Goal: Task Accomplishment & Management: Complete application form

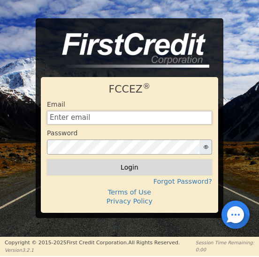
type input "[EMAIL_ADDRESS][DOMAIN_NAME]"
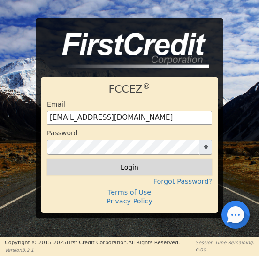
click at [124, 168] on button "Login" at bounding box center [129, 167] width 165 height 16
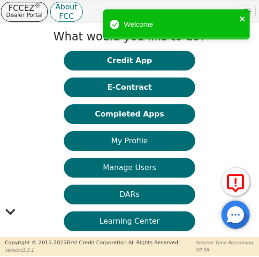
click at [242, 20] on icon "close" at bounding box center [242, 18] width 5 height 5
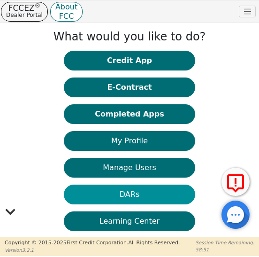
click at [126, 191] on button "DARs" at bounding box center [130, 195] width 132 height 20
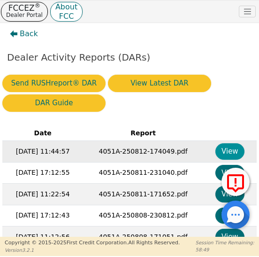
click at [221, 149] on button "View" at bounding box center [231, 151] width 30 height 16
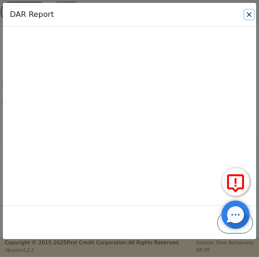
click at [249, 15] on button "Close" at bounding box center [249, 14] width 9 height 9
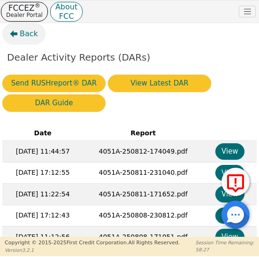
click at [25, 34] on span "Back" at bounding box center [29, 33] width 18 height 11
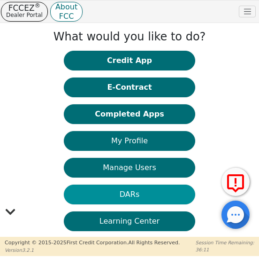
click at [126, 193] on button "DARs" at bounding box center [130, 195] width 132 height 20
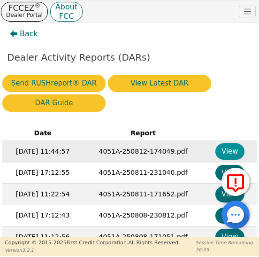
click at [224, 153] on button "View" at bounding box center [231, 151] width 30 height 16
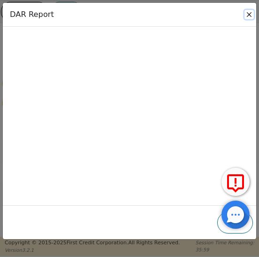
click at [249, 15] on button "Close" at bounding box center [249, 14] width 9 height 9
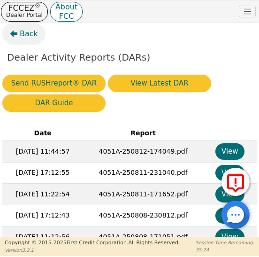
click at [24, 35] on span "Back" at bounding box center [29, 33] width 18 height 11
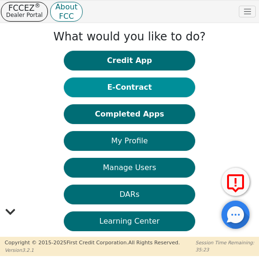
click at [132, 87] on button "E-Contract" at bounding box center [130, 87] width 132 height 20
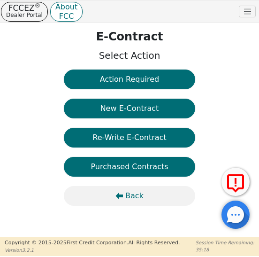
click at [131, 195] on span "Back" at bounding box center [134, 195] width 18 height 11
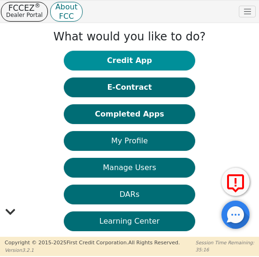
click at [133, 61] on button "Credit App" at bounding box center [130, 61] width 132 height 20
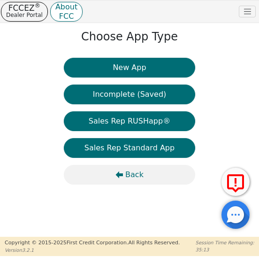
click at [134, 178] on span "Back" at bounding box center [134, 174] width 18 height 11
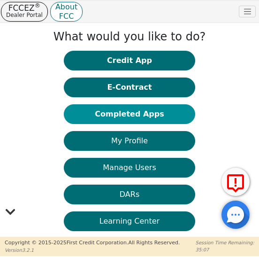
click at [134, 112] on button "Completed Apps" at bounding box center [130, 114] width 132 height 20
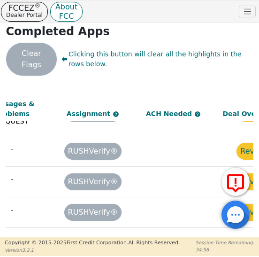
scroll to position [204, 782]
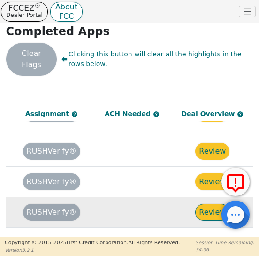
click at [204, 204] on button "Review" at bounding box center [212, 212] width 34 height 17
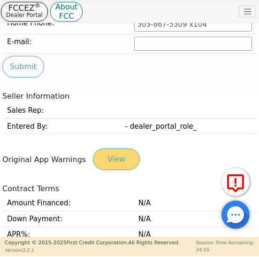
type input "[PHONE_NUMBER]"
type input "[EMAIL_ADDRESS][DOMAIN_NAME]"
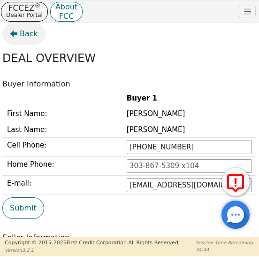
click at [29, 35] on span "Back" at bounding box center [29, 33] width 18 height 11
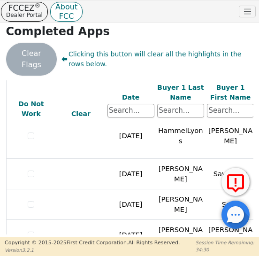
scroll to position [204, 0]
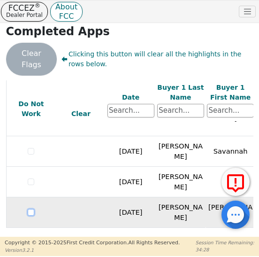
click at [30, 209] on input "checkbox" at bounding box center [31, 212] width 7 height 7
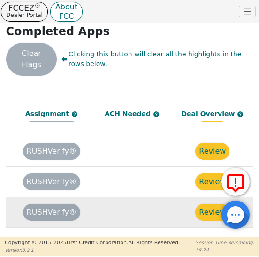
scroll to position [204, 782]
click at [212, 204] on button "Review" at bounding box center [212, 212] width 34 height 17
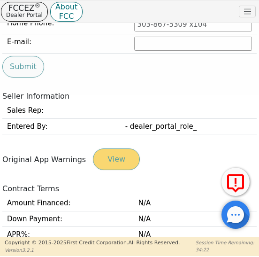
type input "[PHONE_NUMBER]"
type input "[EMAIL_ADDRESS][DOMAIN_NAME]"
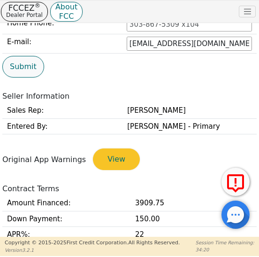
click at [23, 64] on button "Submit" at bounding box center [23, 67] width 42 height 22
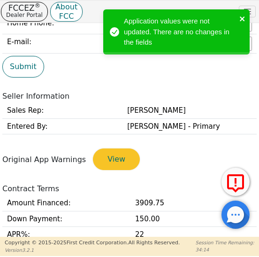
click at [242, 18] on icon "close" at bounding box center [242, 18] width 5 height 5
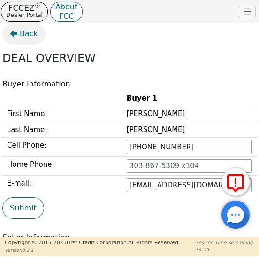
click at [23, 35] on span "Back" at bounding box center [29, 33] width 18 height 11
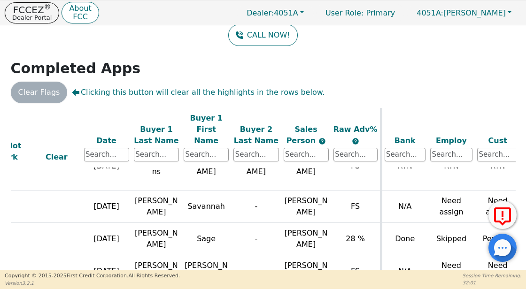
scroll to position [225, 0]
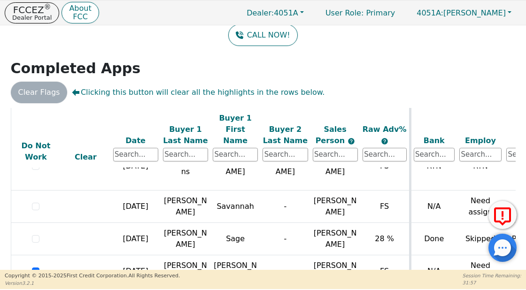
click at [259, 214] on icon at bounding box center [502, 216] width 23 height 23
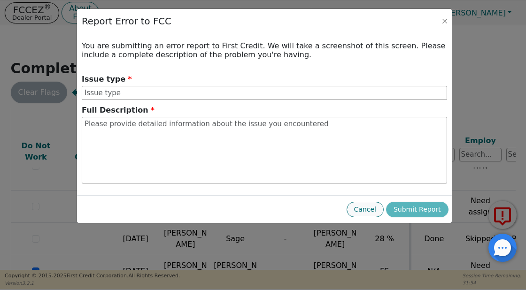
click at [259, 209] on button "Cancel" at bounding box center [365, 209] width 37 height 15
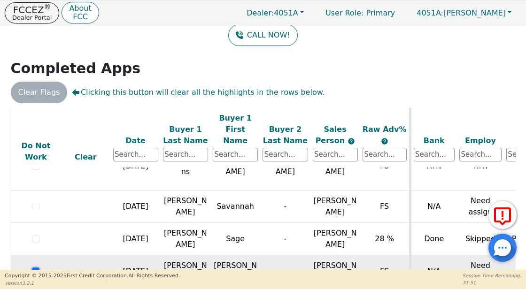
click at [35, 256] on input "checkbox" at bounding box center [36, 272] width 8 height 8
checkbox input "false"
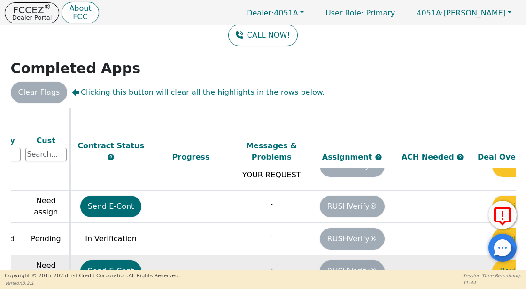
scroll to position [225, 525]
